Goal: Find specific page/section: Find specific page/section

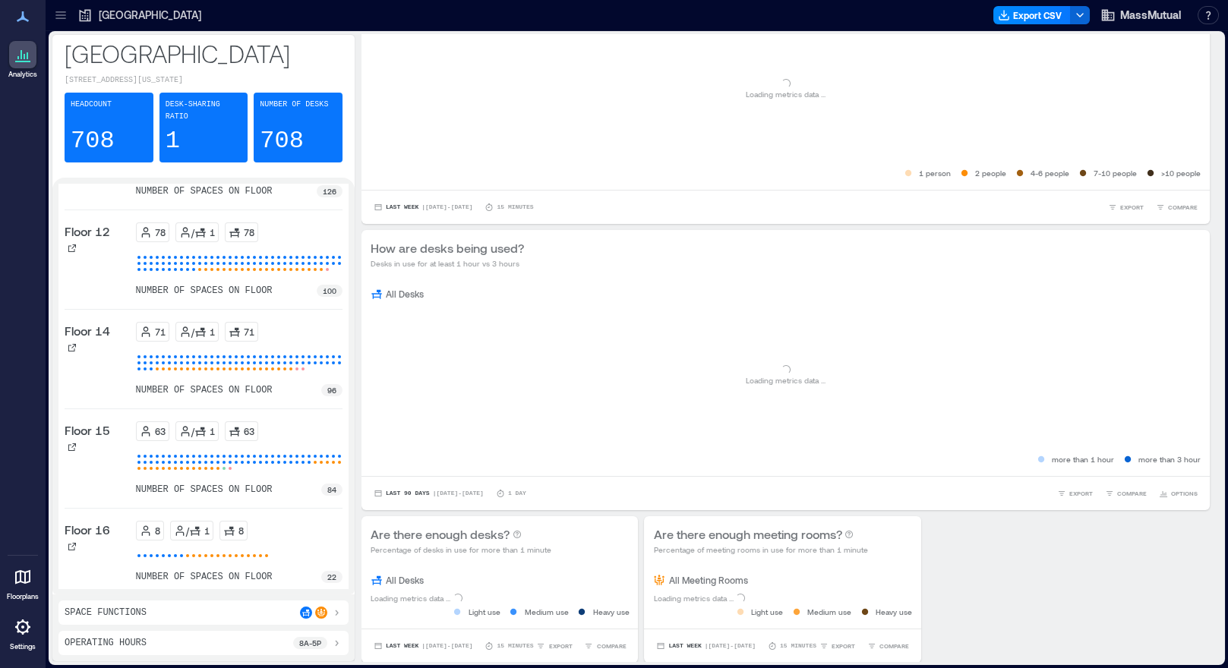
scroll to position [567, 0]
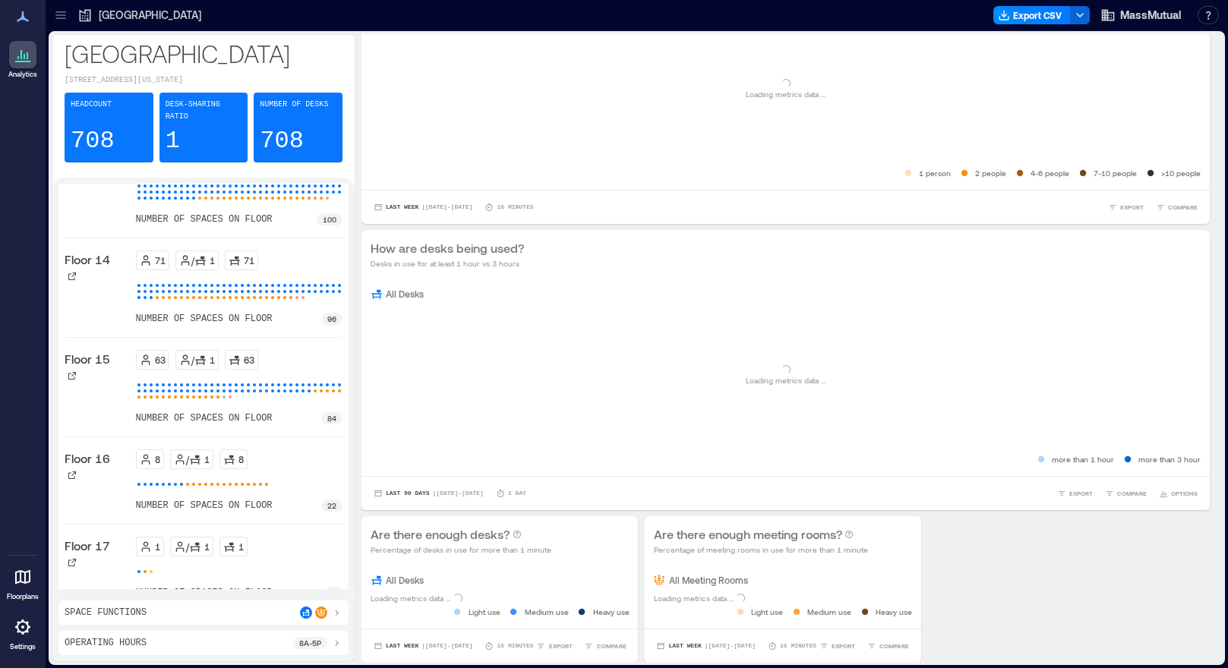
click at [34, 632] on div at bounding box center [22, 627] width 27 height 27
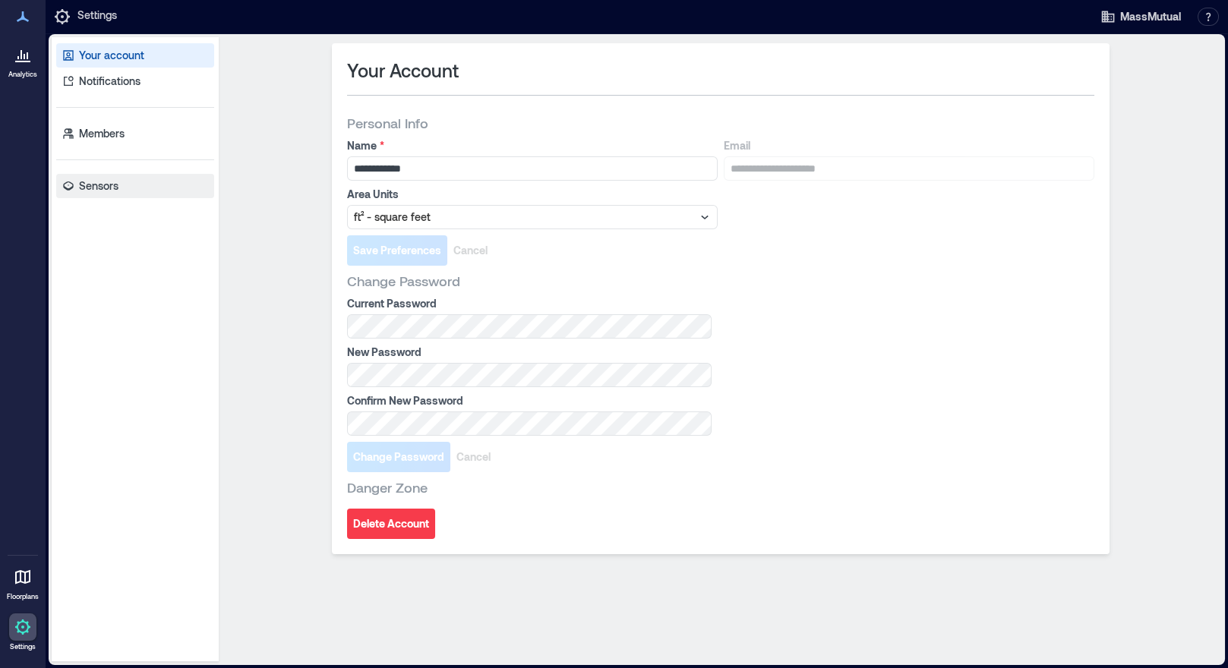
click at [100, 187] on p "Sensors" at bounding box center [98, 185] width 39 height 15
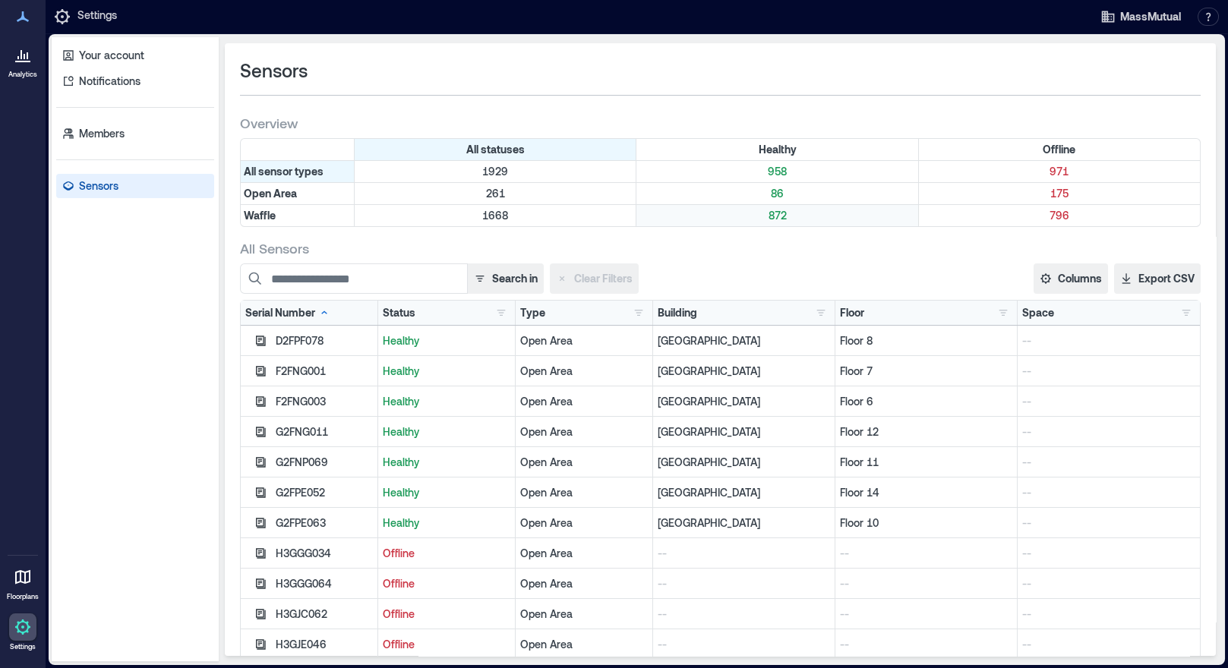
click at [769, 216] on p "872" at bounding box center [777, 215] width 275 height 15
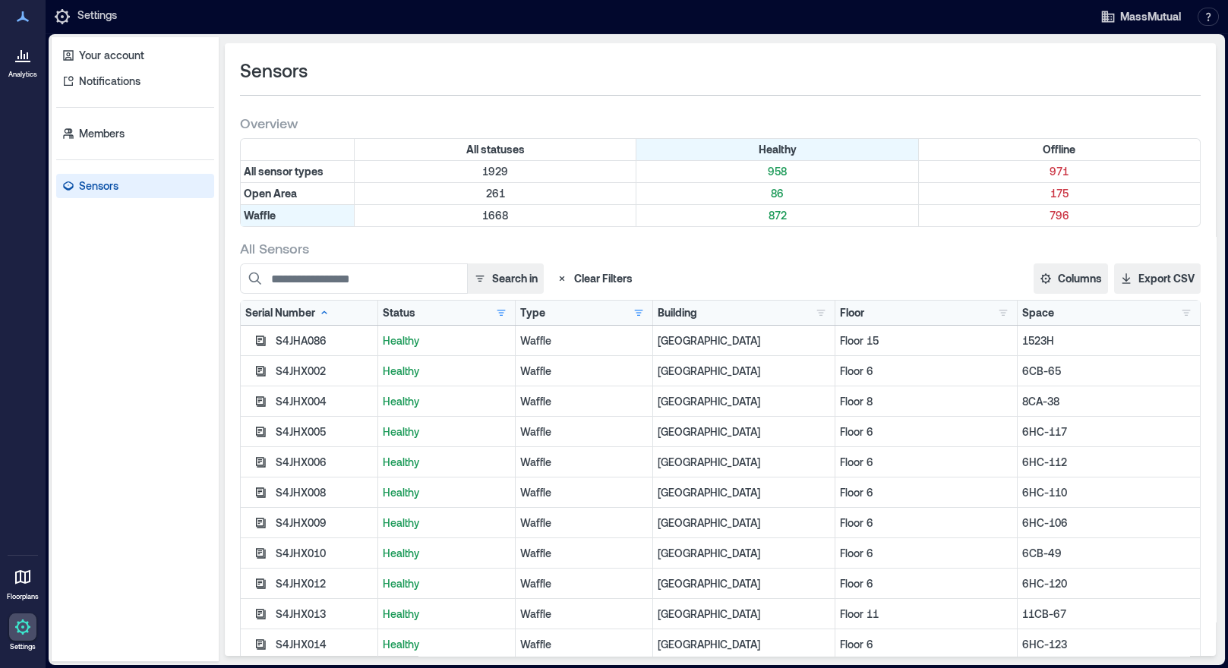
click at [852, 314] on div "Floor" at bounding box center [852, 312] width 24 height 15
